Goal: Task Accomplishment & Management: Manage account settings

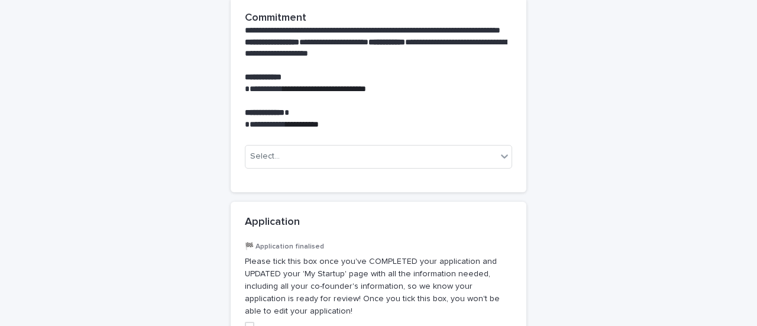
scroll to position [1448, 0]
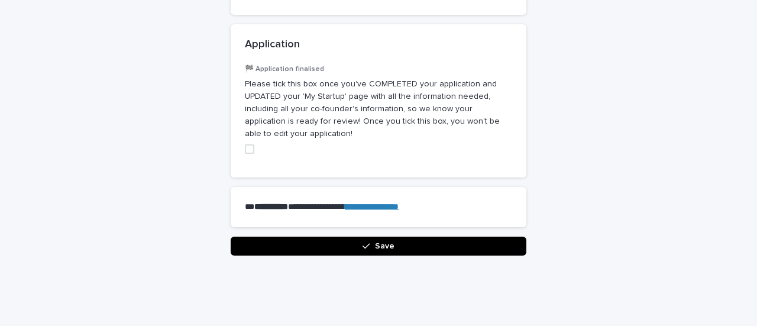
click at [455, 237] on button "Save" at bounding box center [379, 246] width 296 height 19
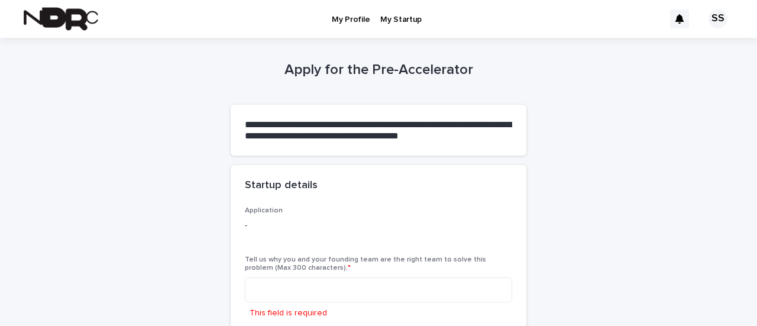
scroll to position [59, 0]
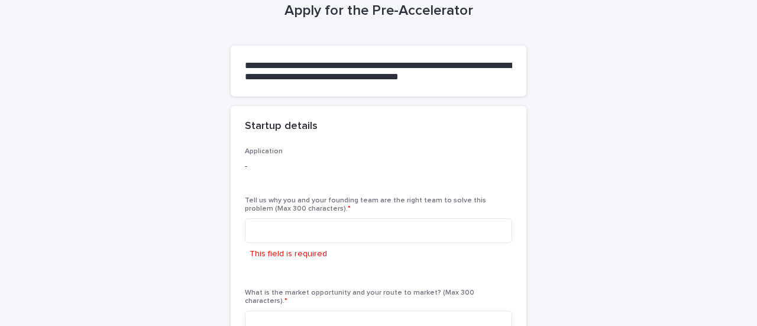
click at [245, 167] on p "-" at bounding box center [378, 166] width 267 height 12
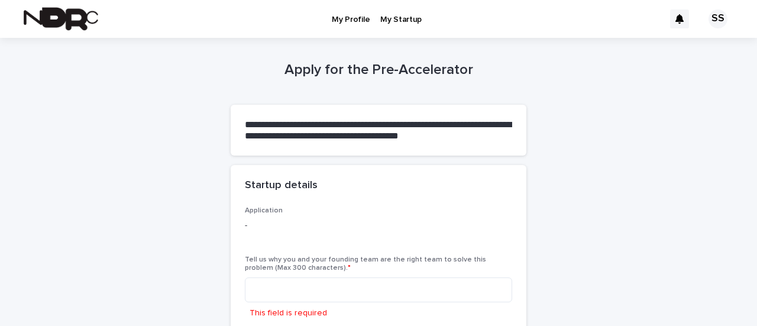
click at [387, 18] on p "My Startup" at bounding box center [400, 12] width 41 height 25
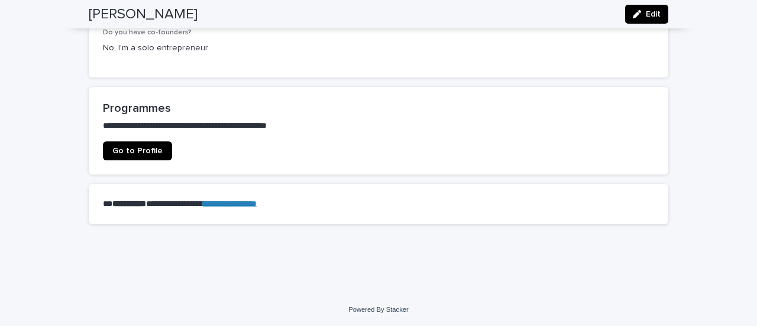
scroll to position [529, 0]
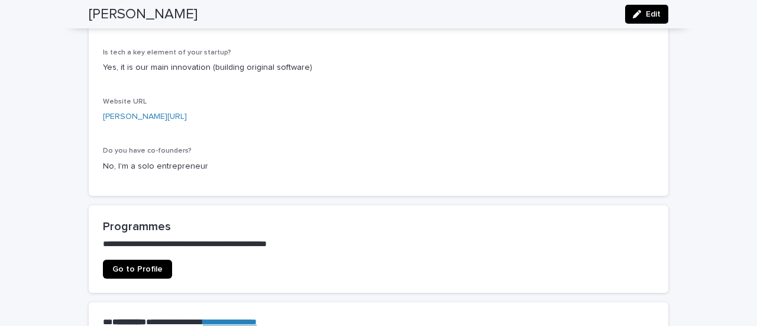
click at [646, 13] on span "Edit" at bounding box center [653, 14] width 15 height 8
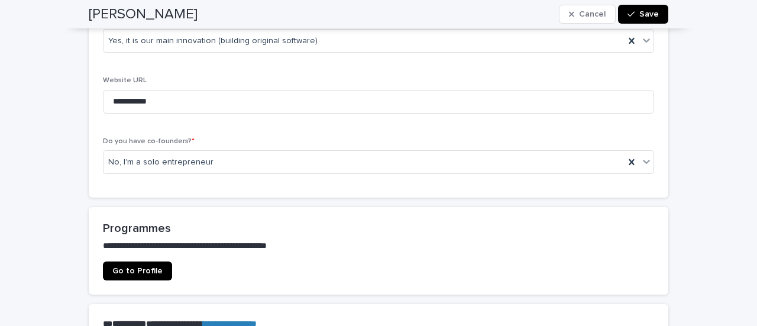
scroll to position [765, 0]
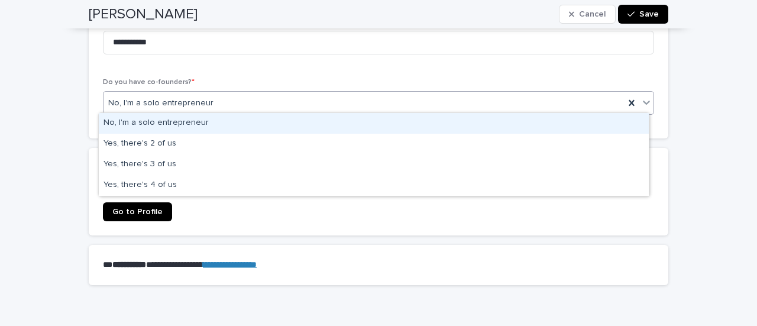
click at [255, 105] on div "No, I'm a solo entrepreneur" at bounding box center [363, 103] width 521 height 20
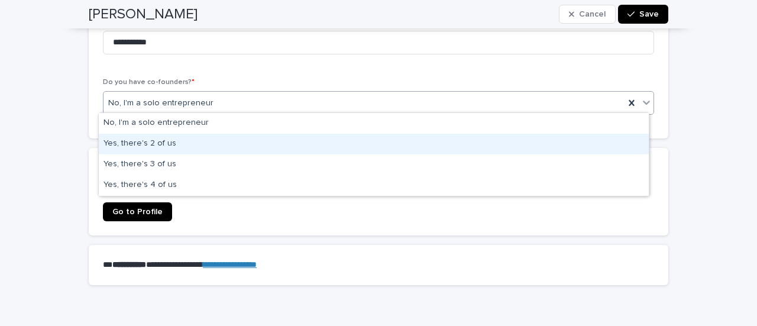
click at [233, 143] on div "Yes, there's 2 of us" at bounding box center [374, 144] width 550 height 21
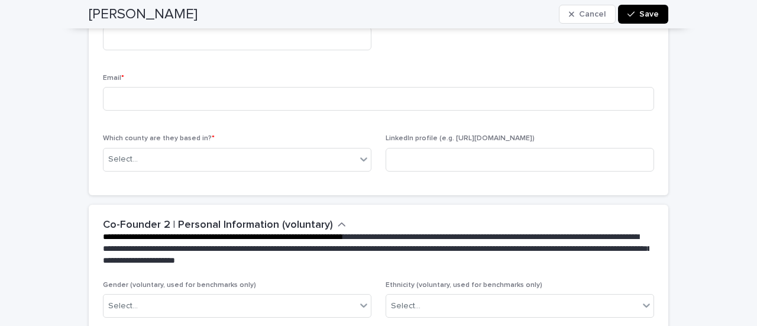
scroll to position [943, 0]
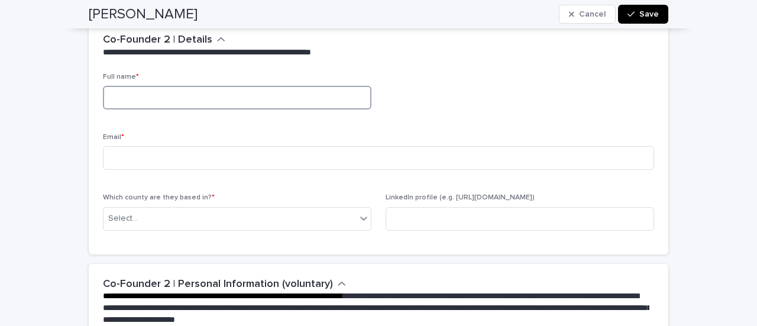
click at [173, 93] on input at bounding box center [237, 98] width 268 height 24
type input "**********"
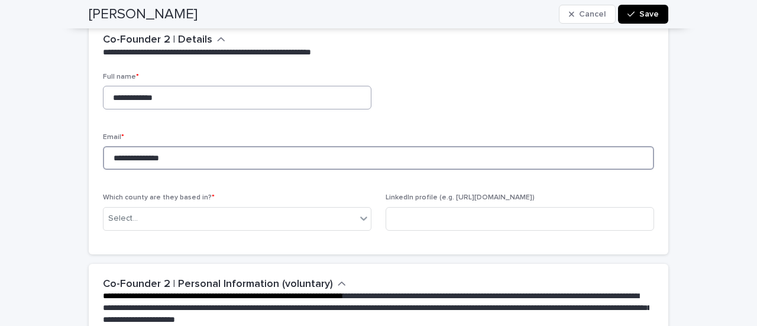
type input "**********"
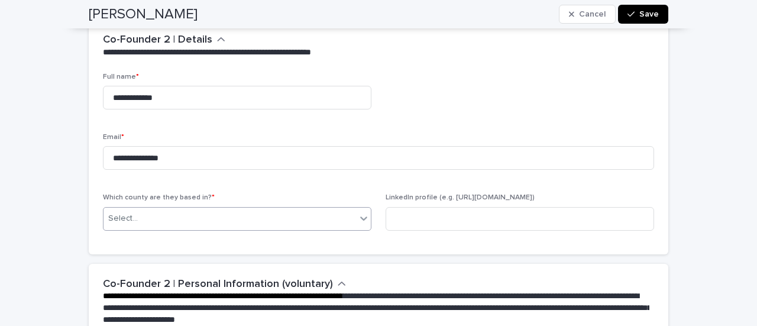
click at [335, 212] on div "Select..." at bounding box center [229, 219] width 253 height 20
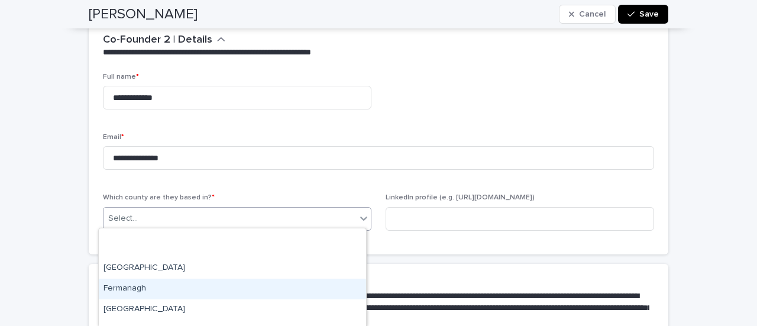
scroll to position [237, 0]
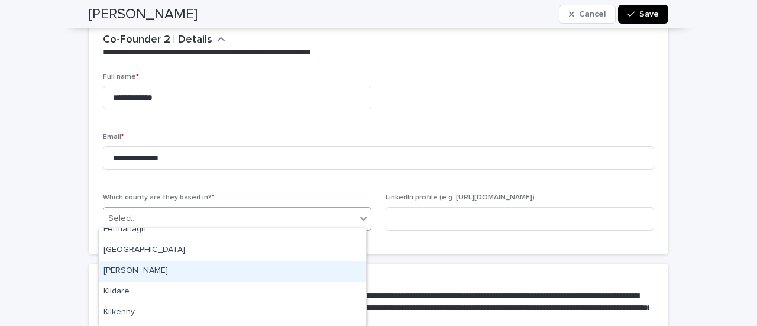
click at [219, 279] on div "[PERSON_NAME]" at bounding box center [232, 271] width 267 height 21
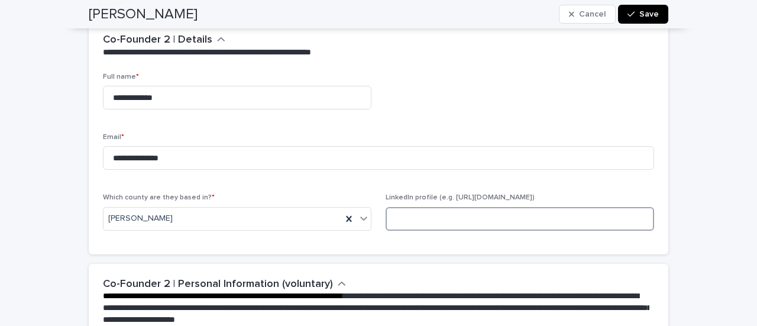
click at [425, 213] on input at bounding box center [520, 219] width 268 height 24
